Goal: Task Accomplishment & Management: Manage account settings

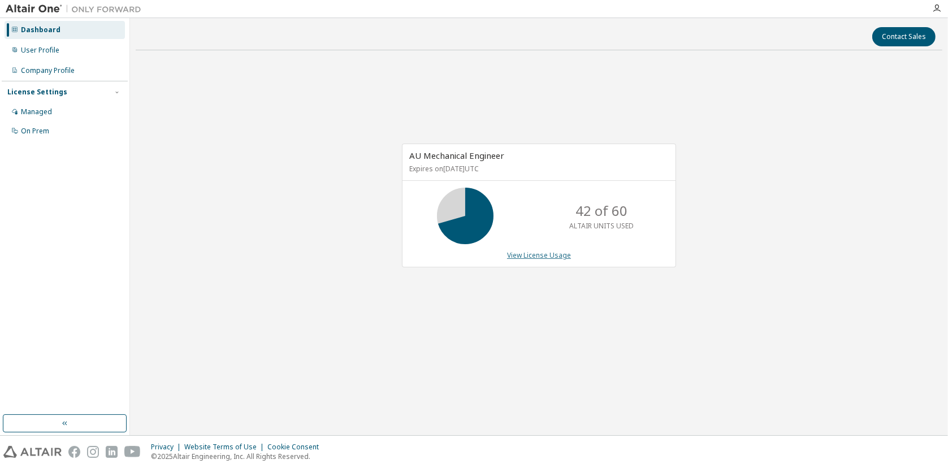
click at [539, 254] on link "View License Usage" at bounding box center [539, 256] width 64 height 10
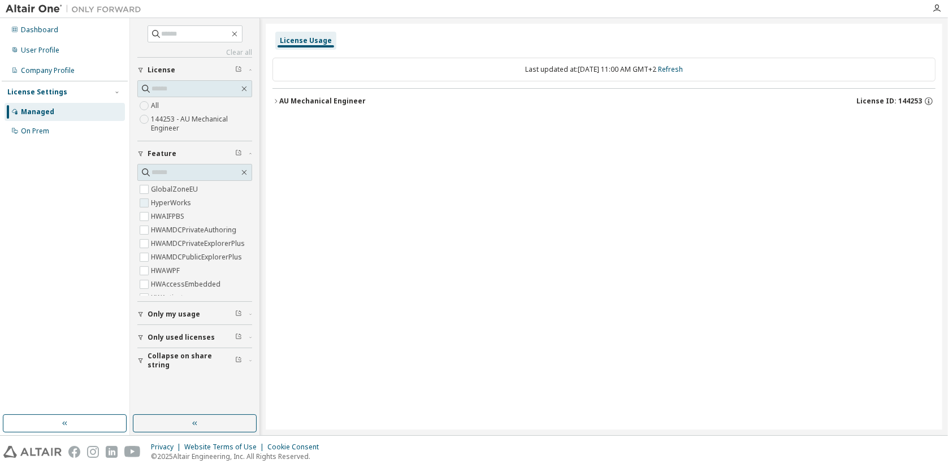
click at [191, 200] on label "HyperWorks" at bounding box center [172, 203] width 42 height 14
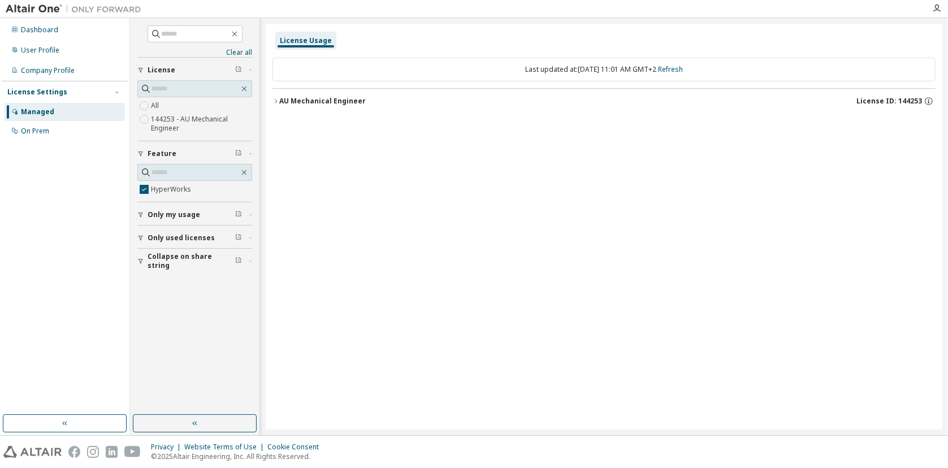
click at [249, 215] on icon "button" at bounding box center [250, 214] width 7 height 3
click at [274, 101] on icon "button" at bounding box center [276, 101] width 7 height 7
click at [286, 124] on icon "button" at bounding box center [286, 124] width 7 height 7
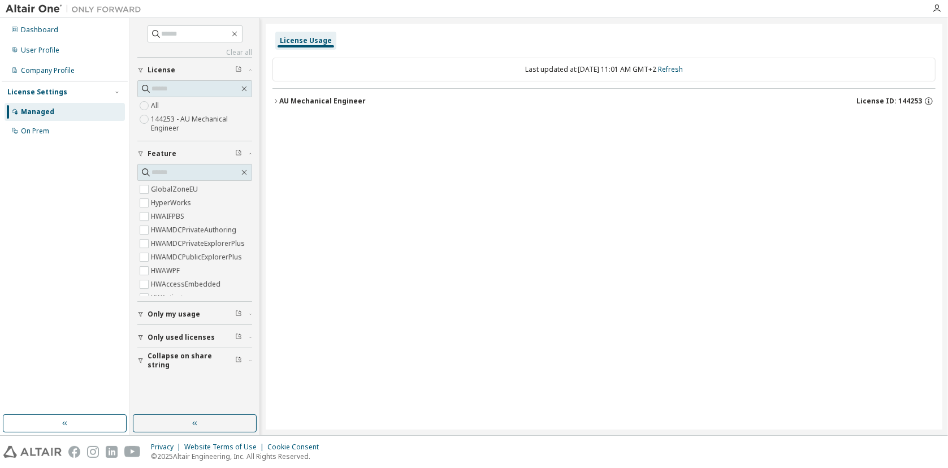
click at [275, 101] on icon "button" at bounding box center [276, 101] width 7 height 7
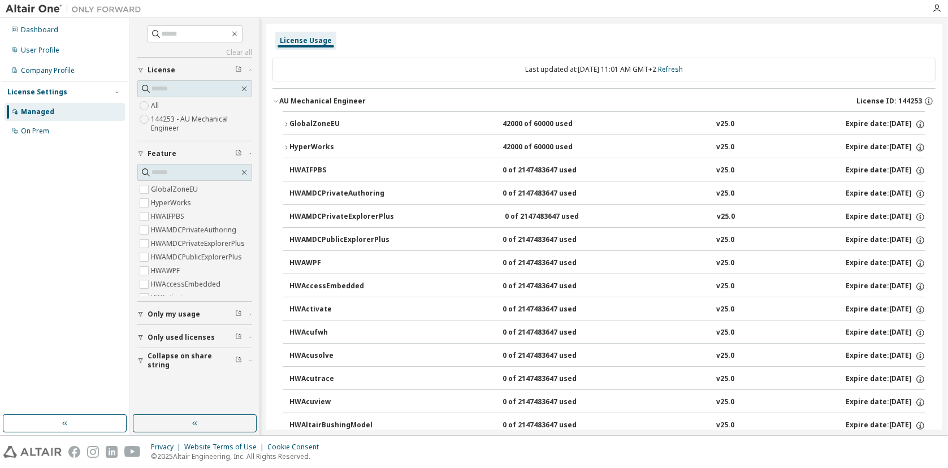
click at [287, 123] on icon "button" at bounding box center [286, 124] width 7 height 7
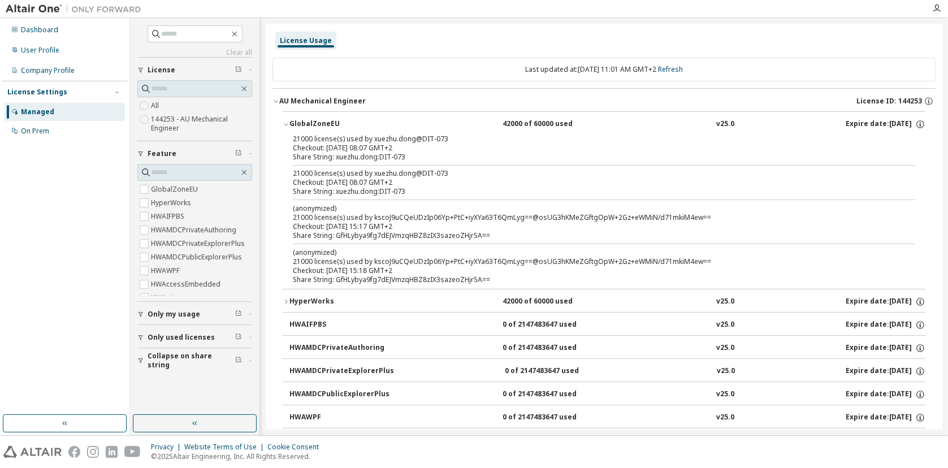
click at [284, 123] on icon "button" at bounding box center [286, 124] width 7 height 7
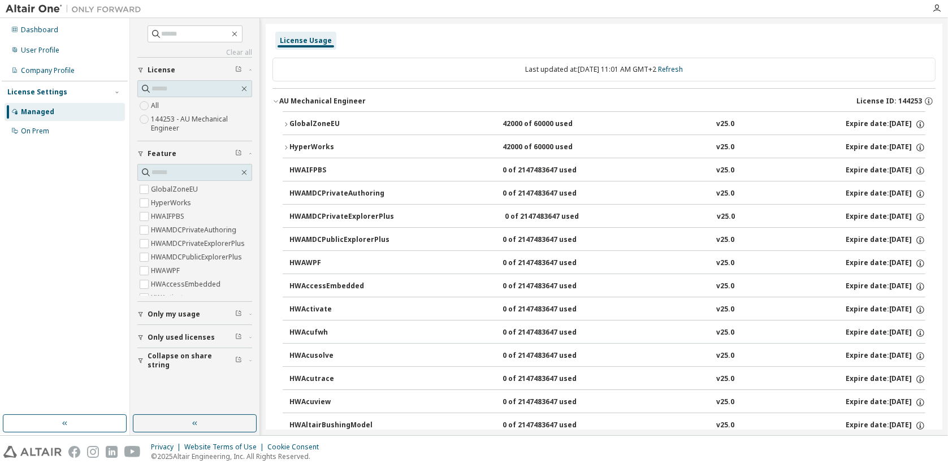
click at [287, 148] on icon "button" at bounding box center [286, 147] width 7 height 7
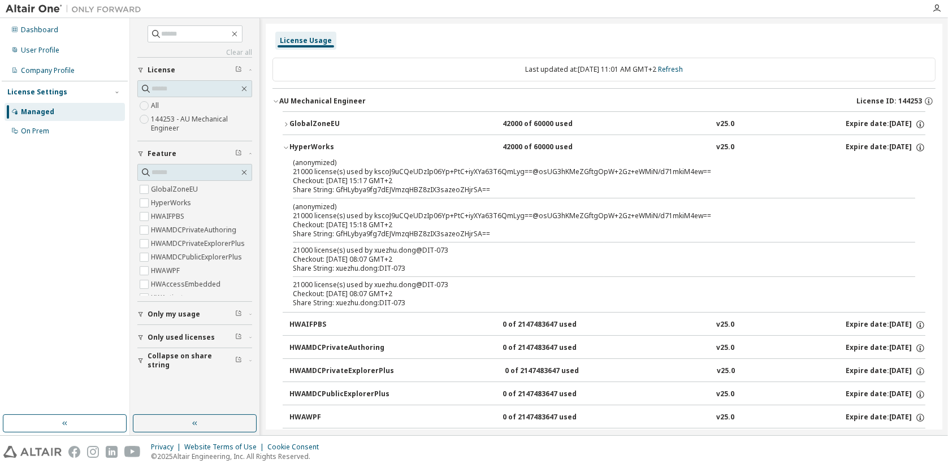
click at [287, 148] on icon "button" at bounding box center [286, 147] width 7 height 7
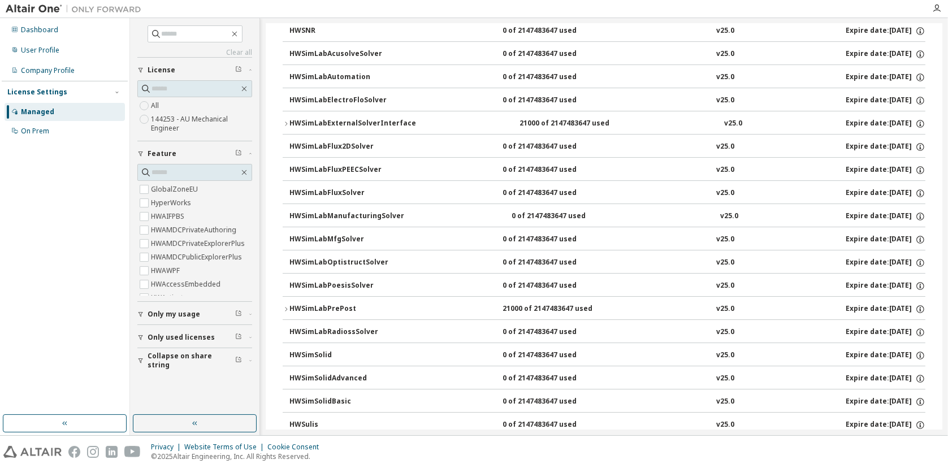
scroll to position [4355, 0]
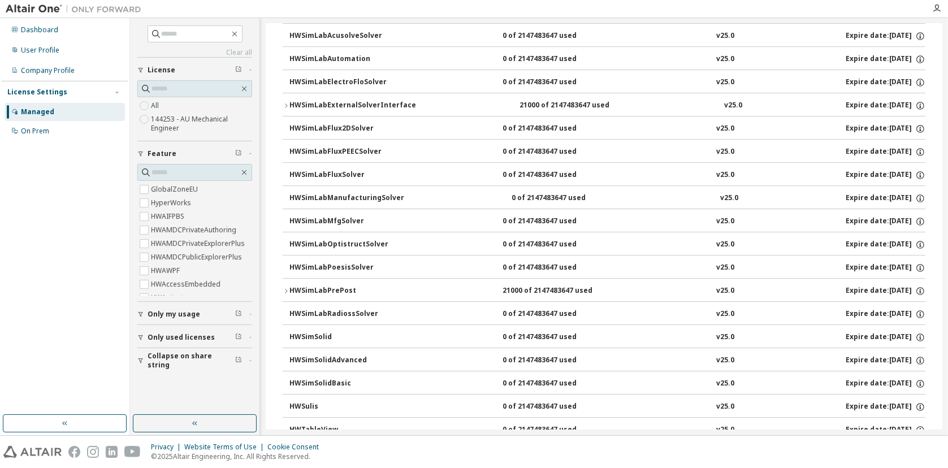
click at [288, 102] on icon "button" at bounding box center [286, 105] width 7 height 7
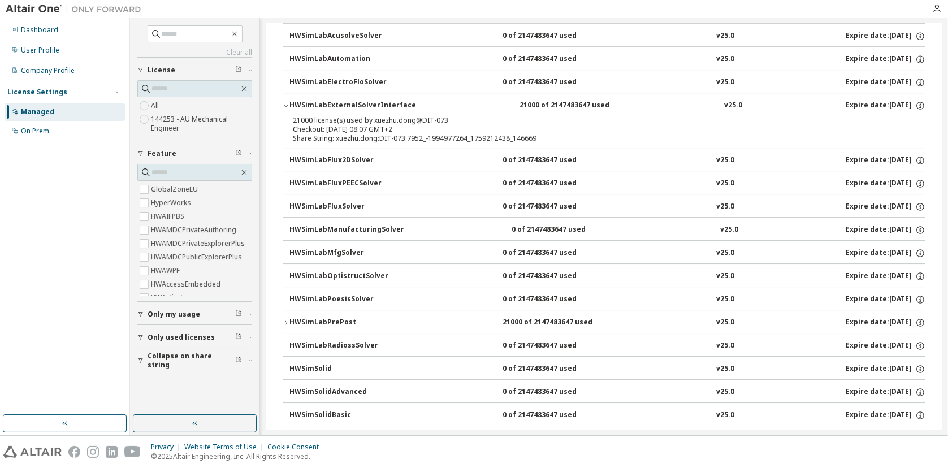
click at [285, 102] on icon "button" at bounding box center [286, 105] width 7 height 7
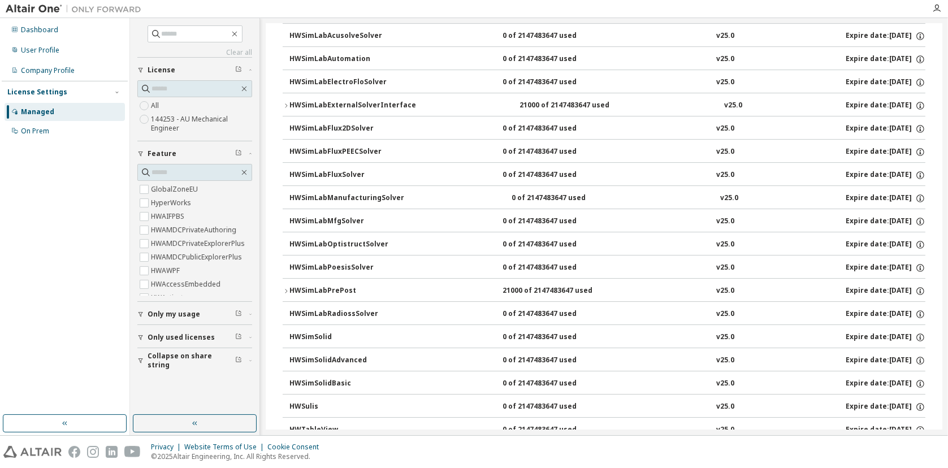
scroll to position [4468, 0]
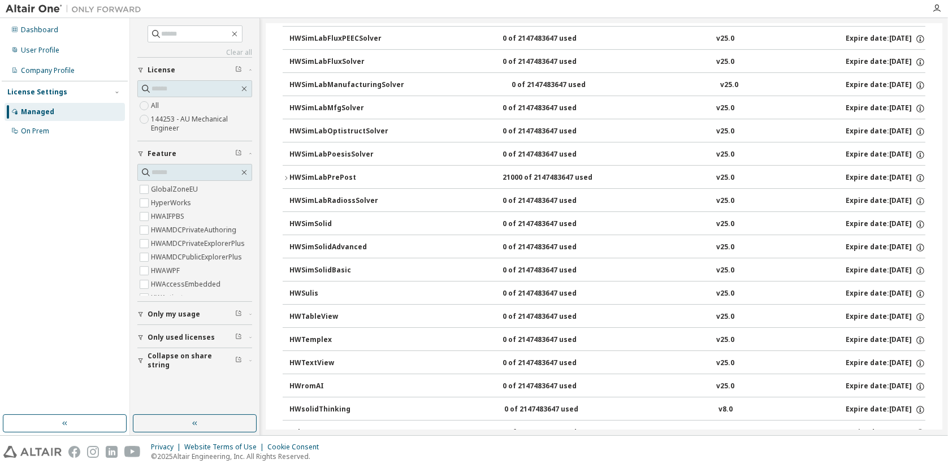
click at [285, 176] on icon "button" at bounding box center [286, 178] width 2 height 4
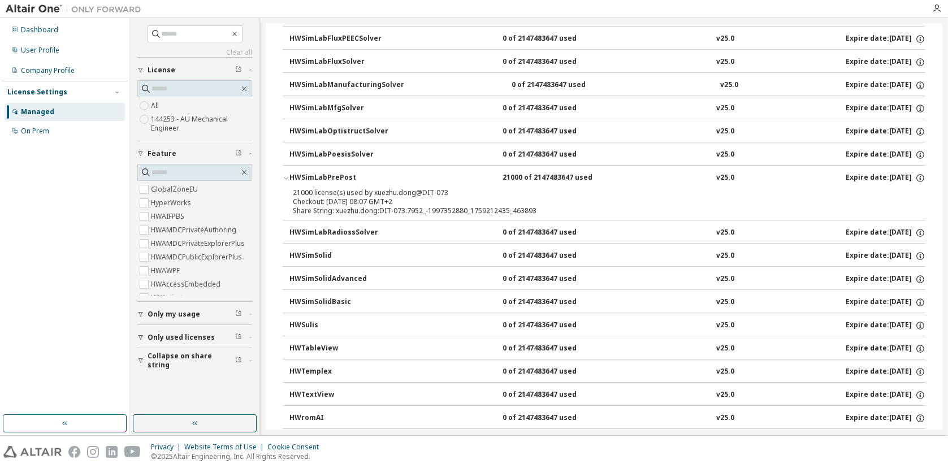
click at [284, 178] on icon "button" at bounding box center [286, 179] width 4 height 2
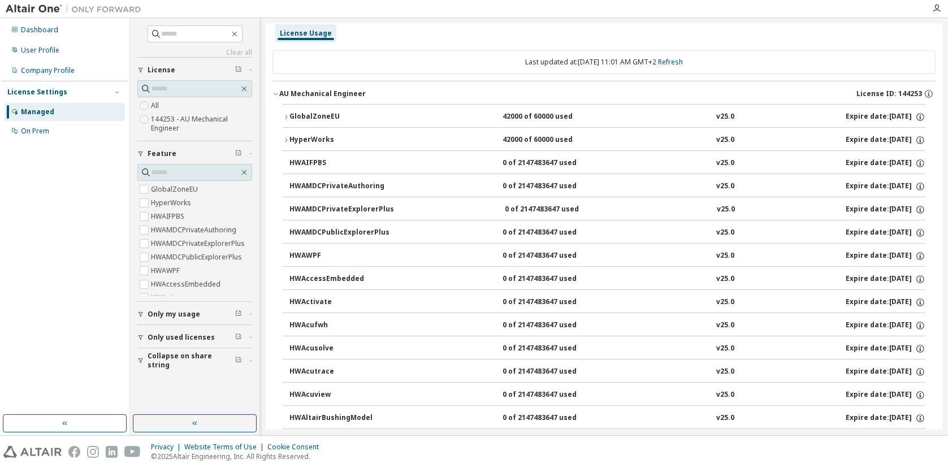
scroll to position [0, 0]
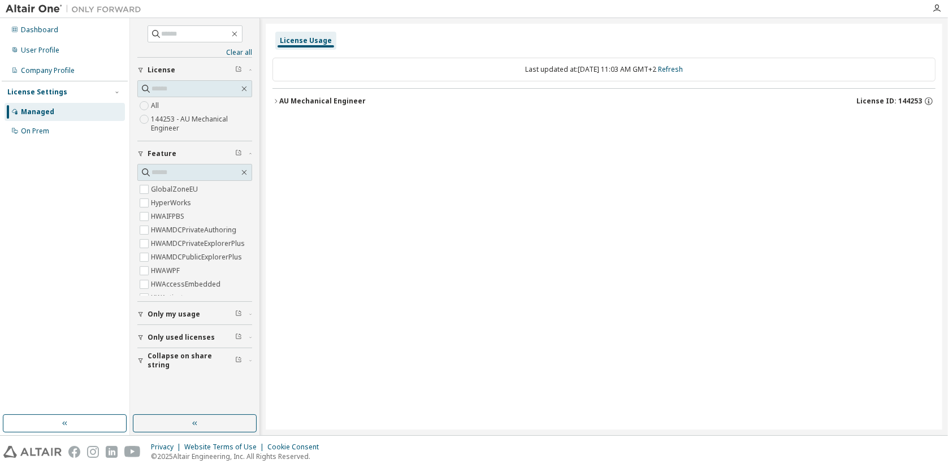
click at [275, 101] on icon "button" at bounding box center [276, 101] width 7 height 7
